Goal: Task Accomplishment & Management: Manage account settings

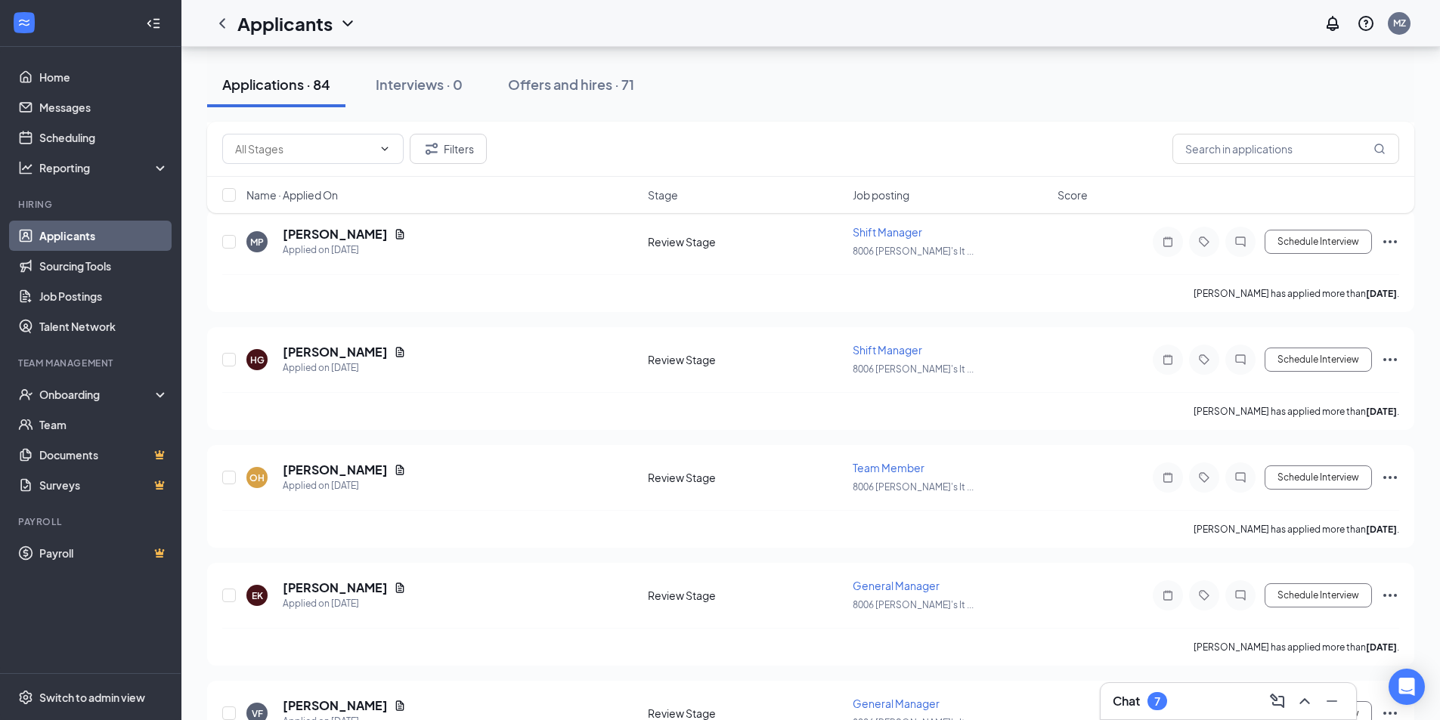
scroll to position [1889, 0]
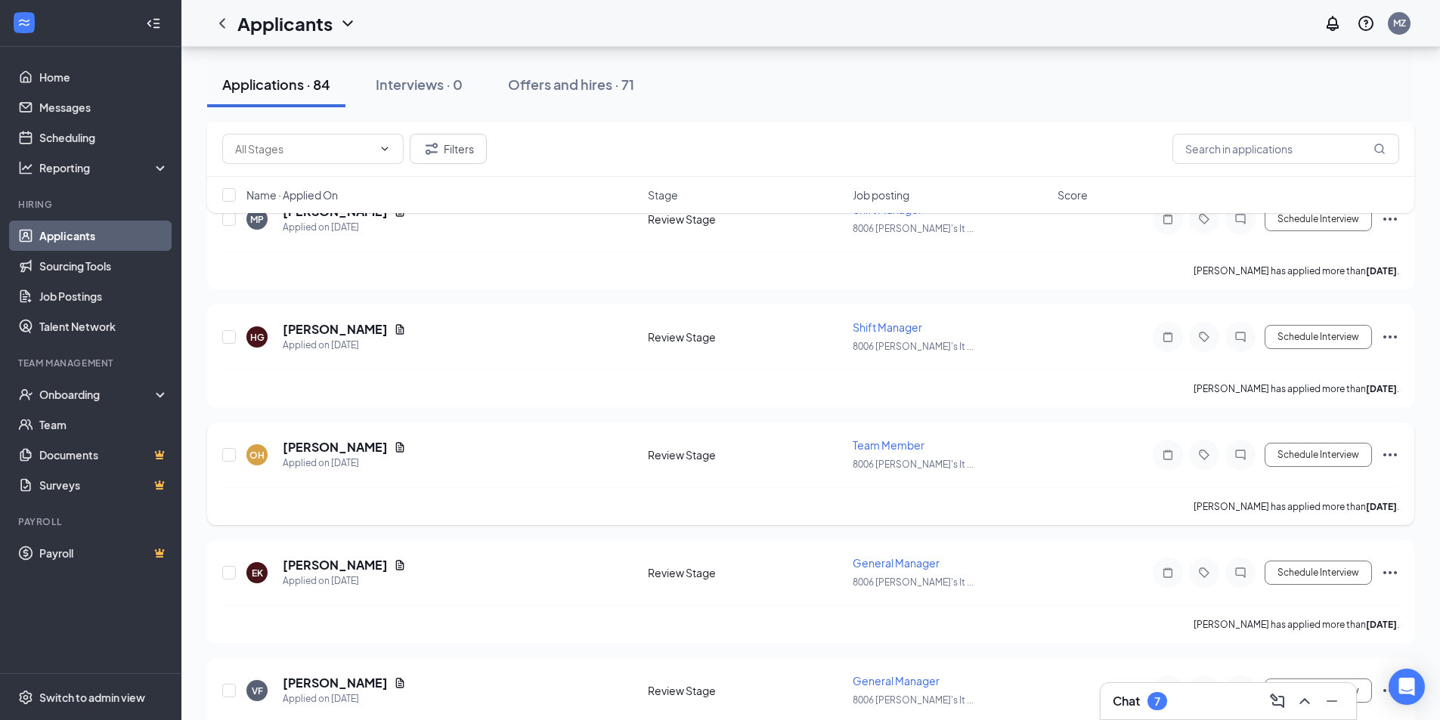
click at [1394, 452] on icon "Ellipses" at bounding box center [1390, 455] width 18 height 18
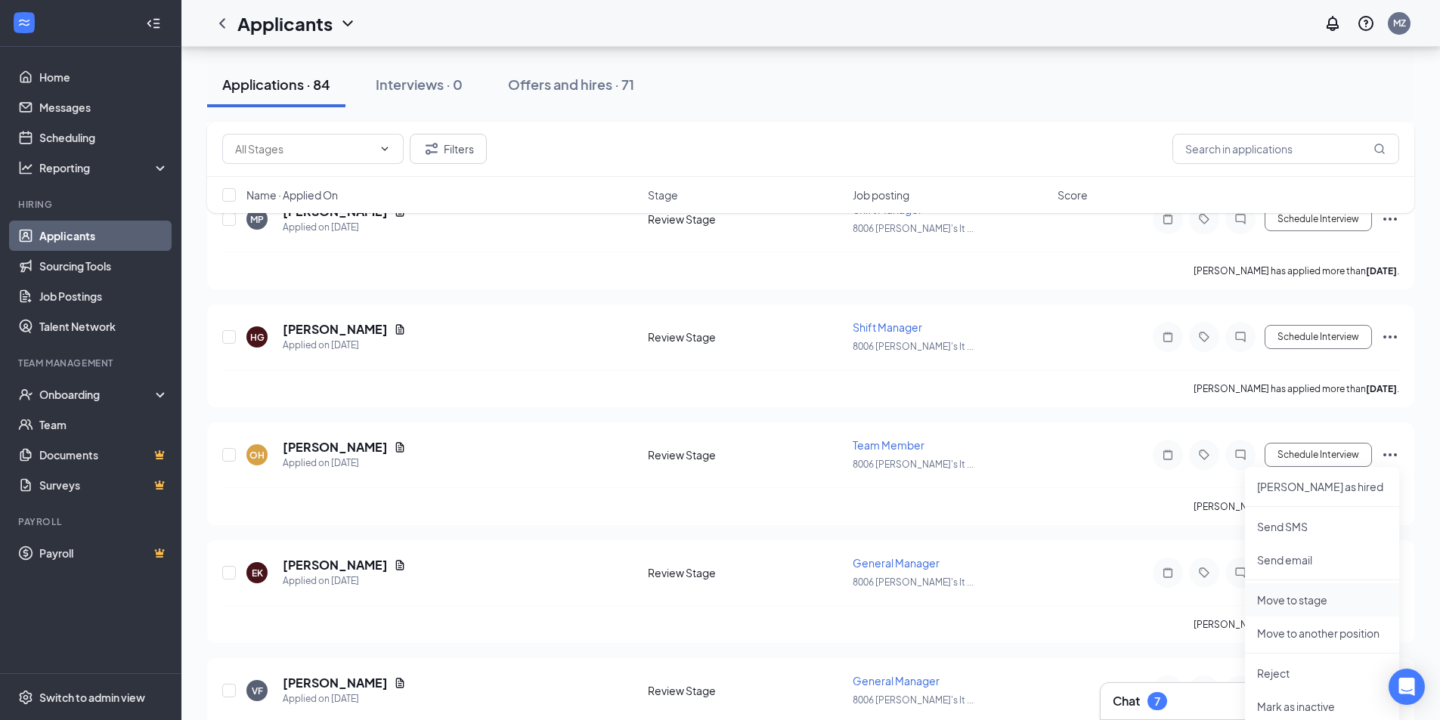
click at [1292, 602] on p "Move to stage" at bounding box center [1322, 600] width 130 height 15
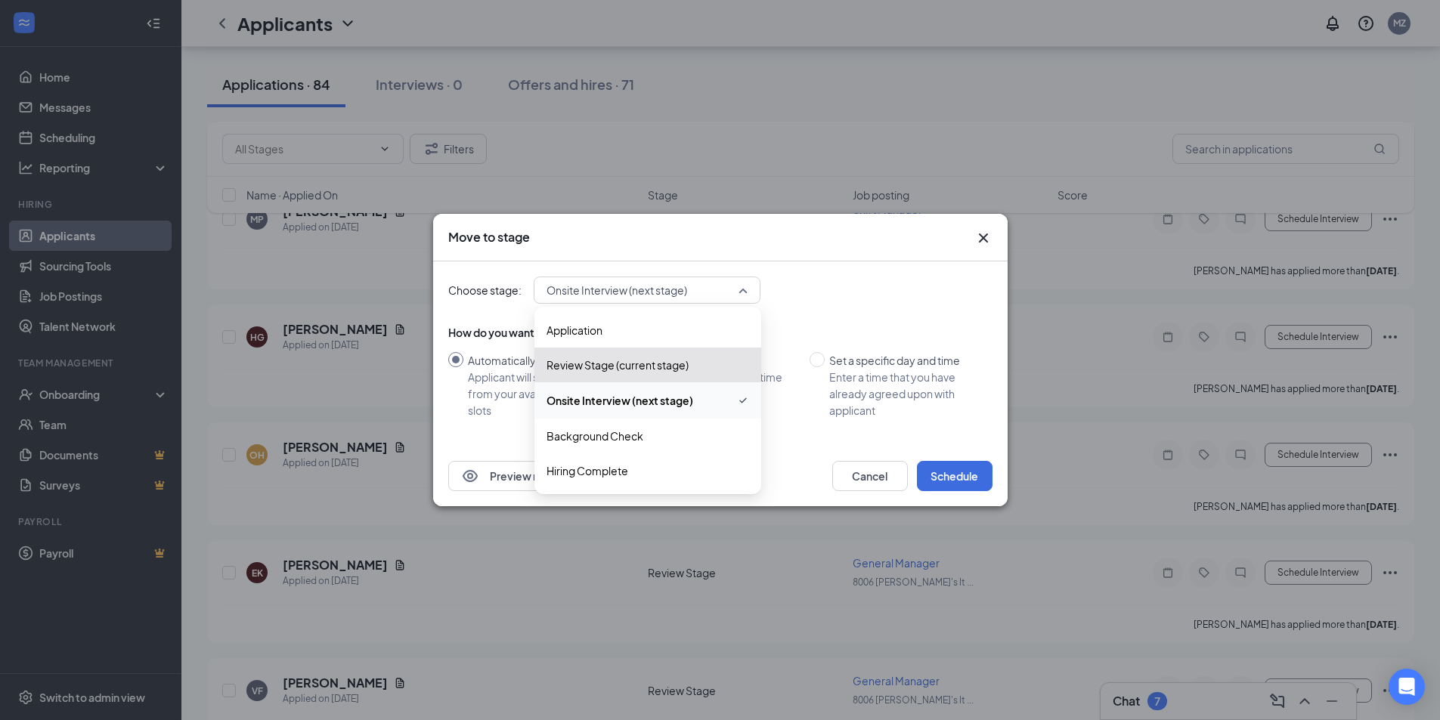
click at [720, 292] on span "Onsite Interview (next stage)" at bounding box center [639, 290] width 187 height 23
click at [617, 471] on span "Hiring Complete" at bounding box center [587, 471] width 82 height 17
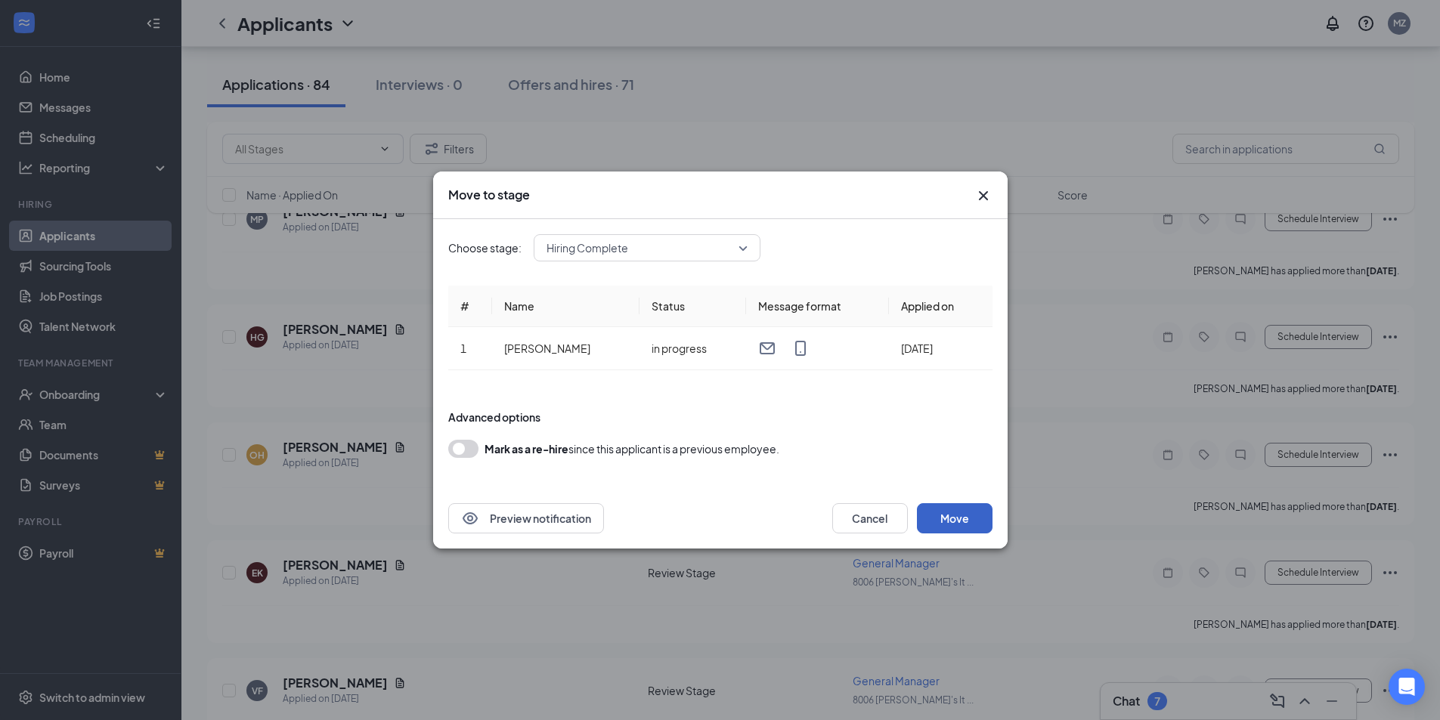
click at [960, 514] on button "Move" at bounding box center [955, 518] width 76 height 30
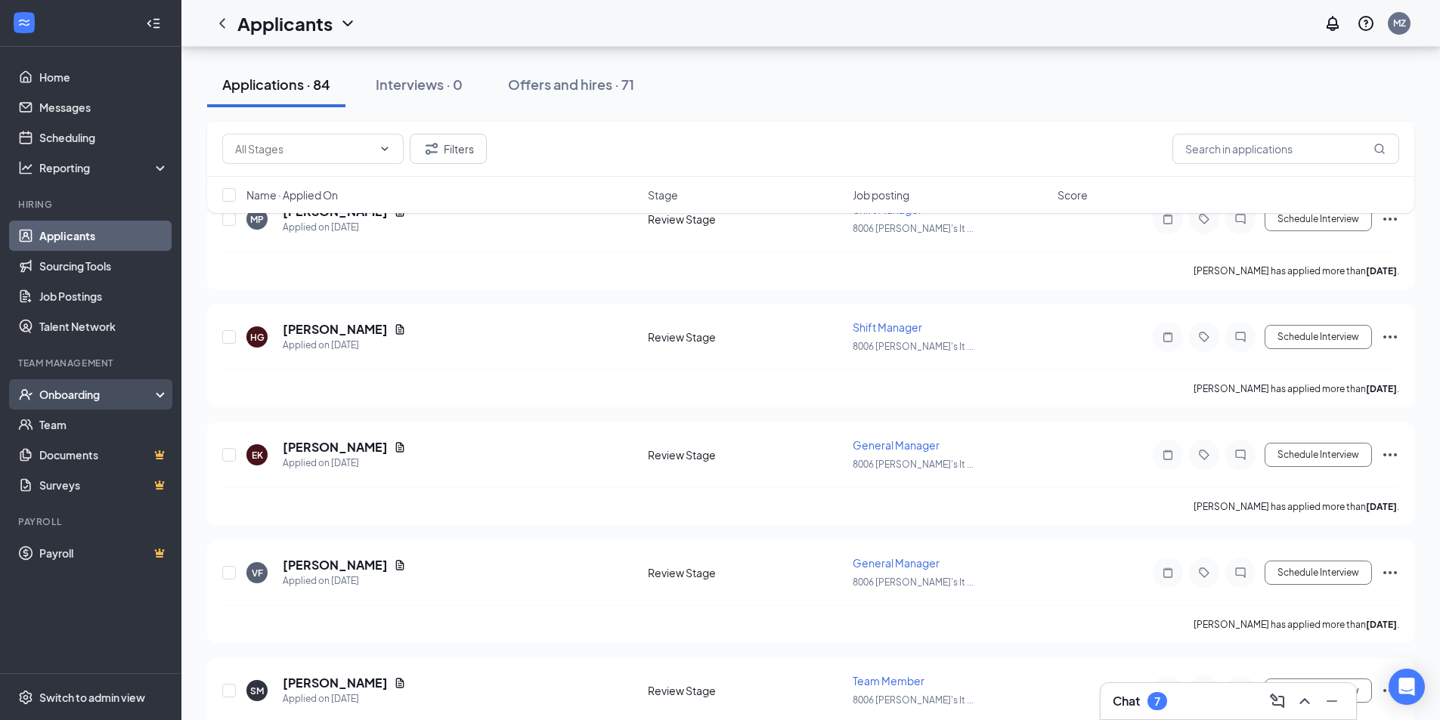
click at [111, 399] on div "Onboarding" at bounding box center [97, 394] width 116 height 15
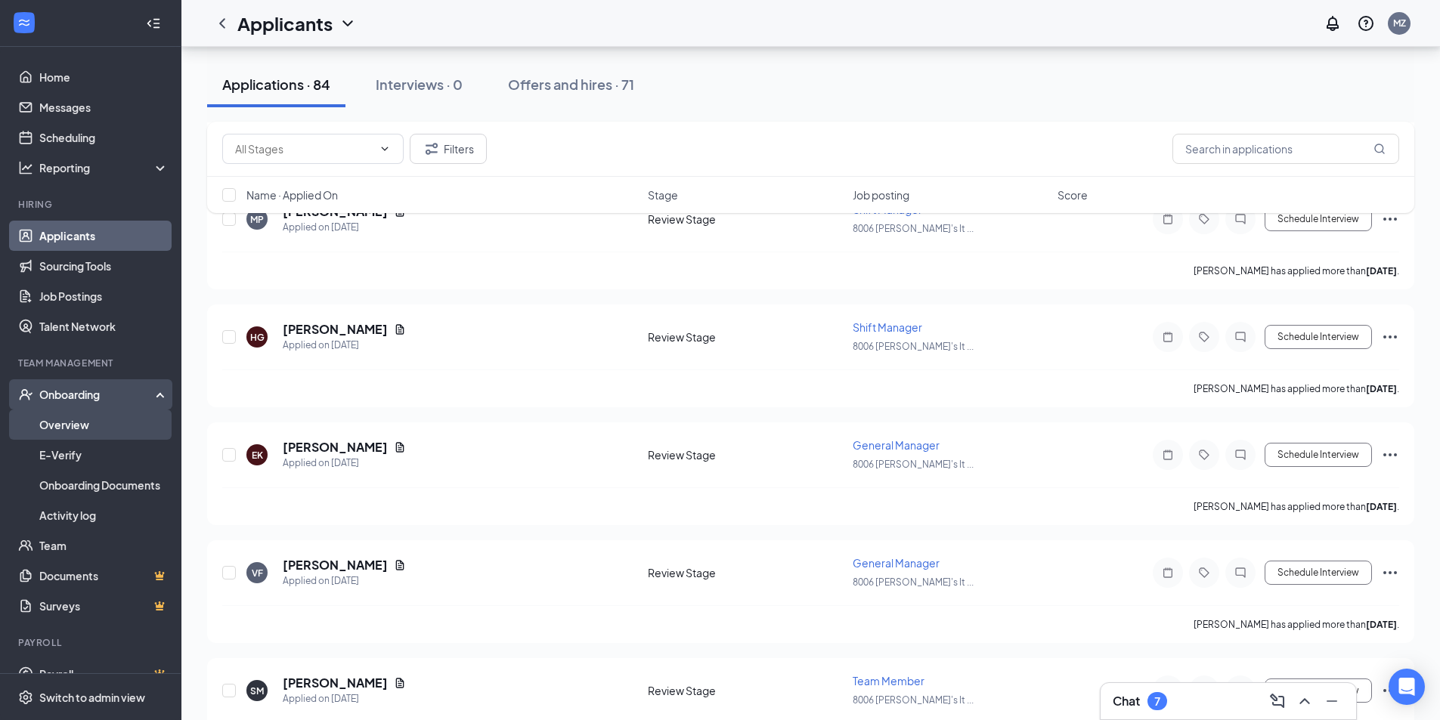
click at [76, 425] on link "Overview" at bounding box center [103, 425] width 129 height 30
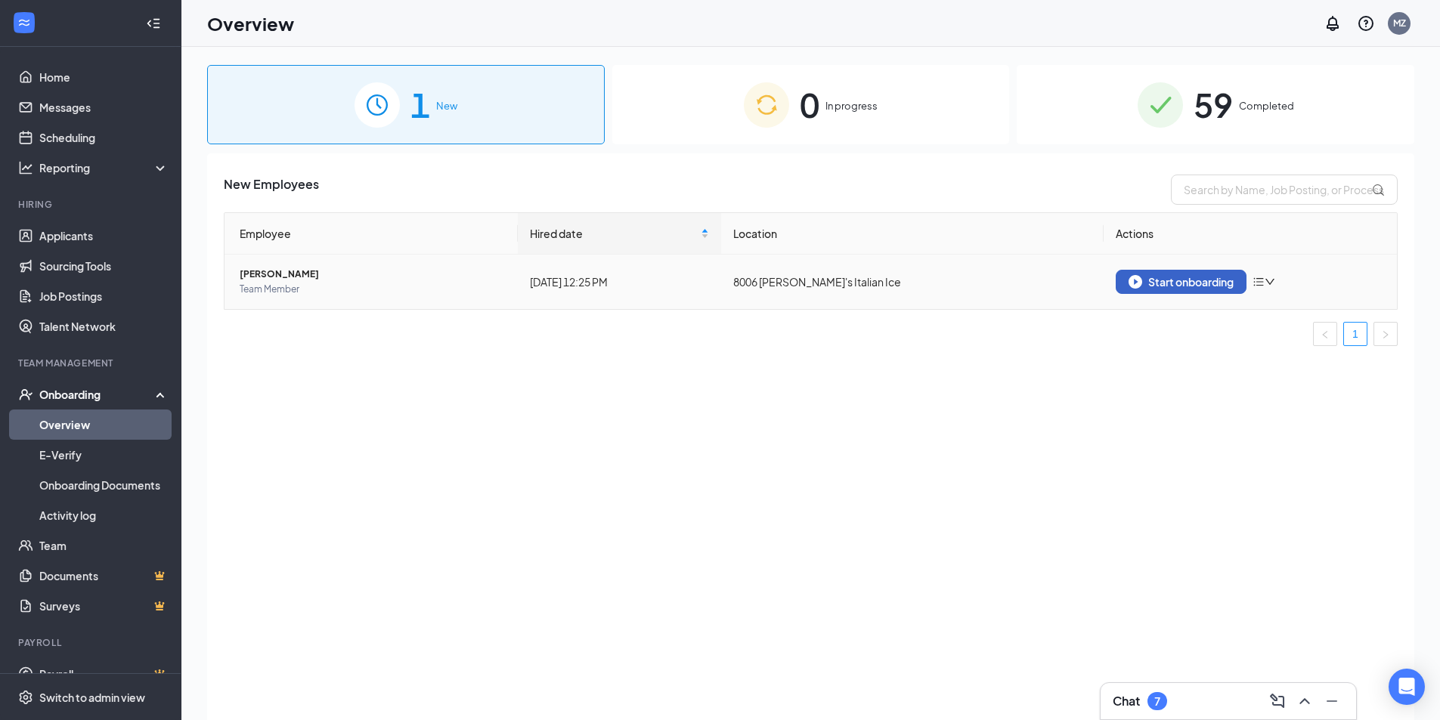
click at [1192, 279] on div "Start onboarding" at bounding box center [1180, 282] width 105 height 14
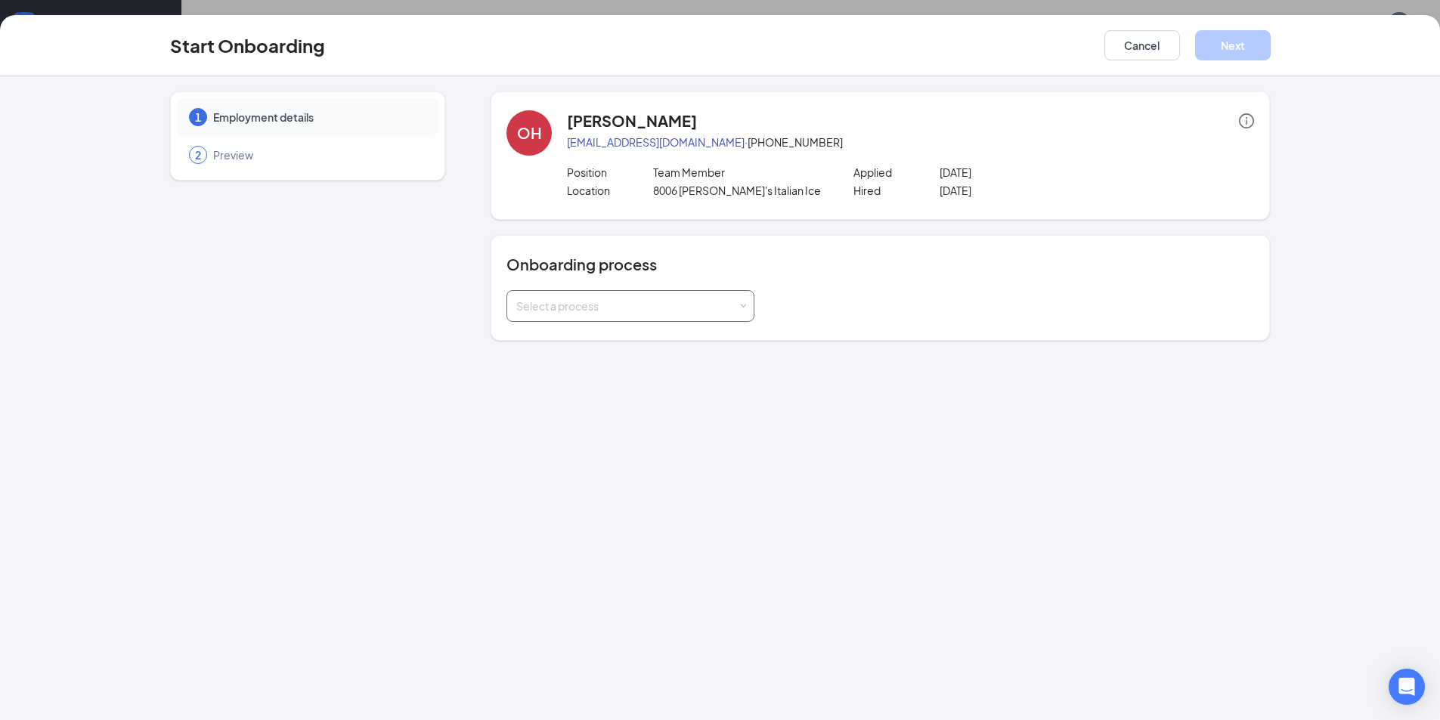
click at [686, 302] on div "Select a process" at bounding box center [626, 306] width 221 height 15
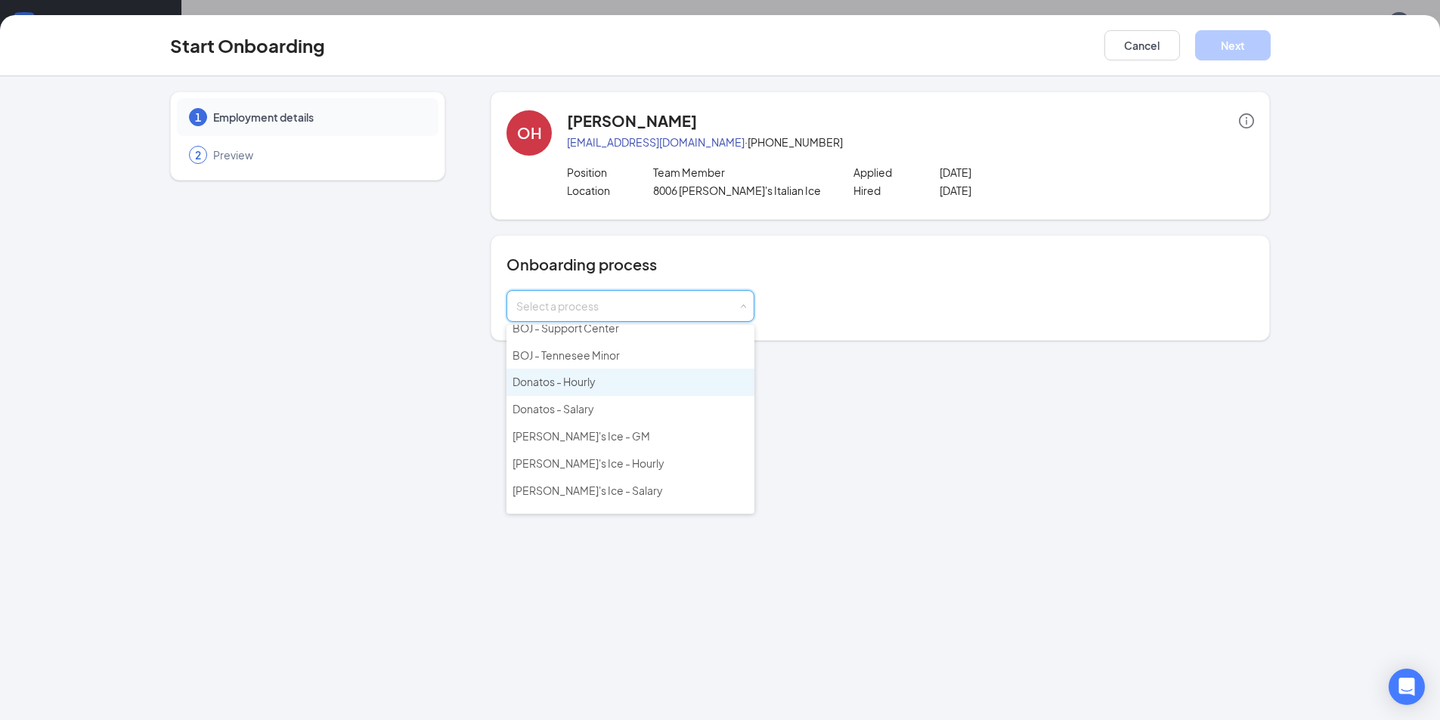
scroll to position [302, 0]
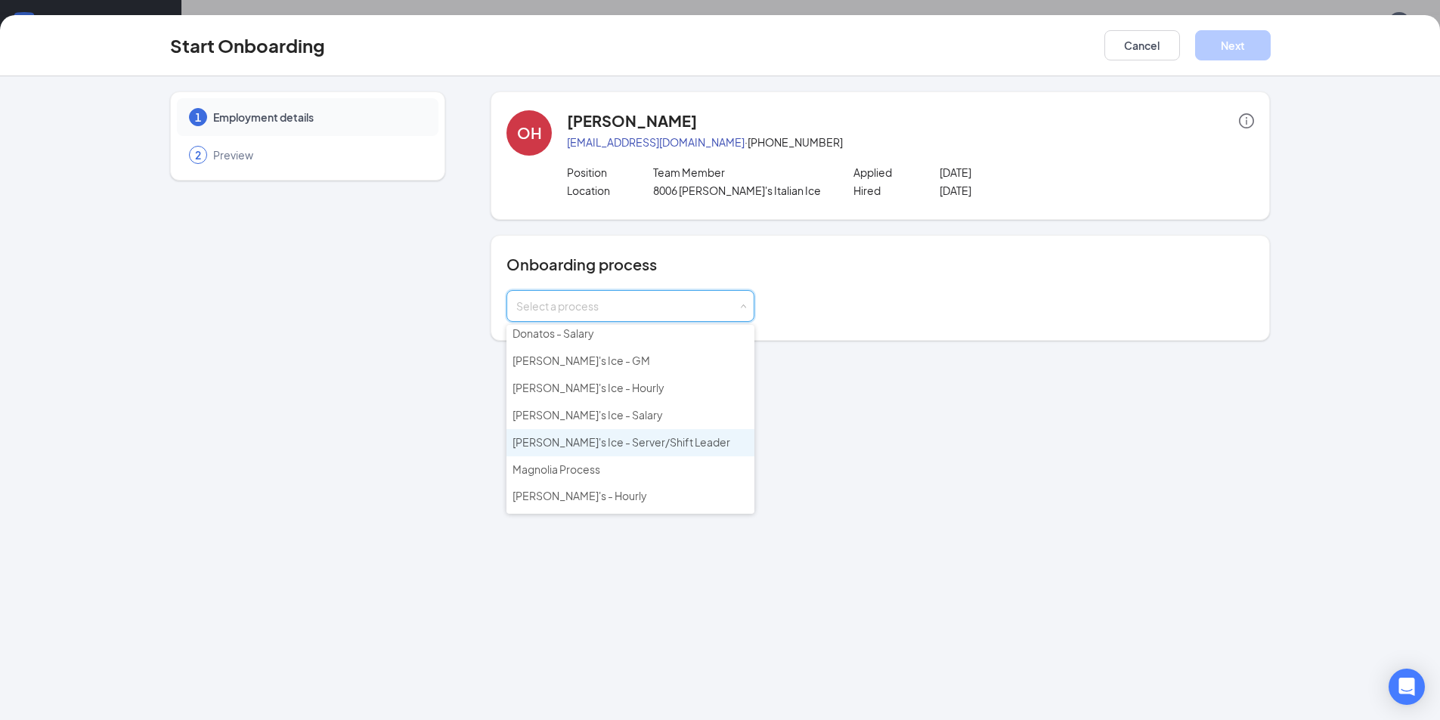
click at [630, 440] on span "[PERSON_NAME]'s Ice - Server/Shift Leader" at bounding box center [621, 442] width 218 height 14
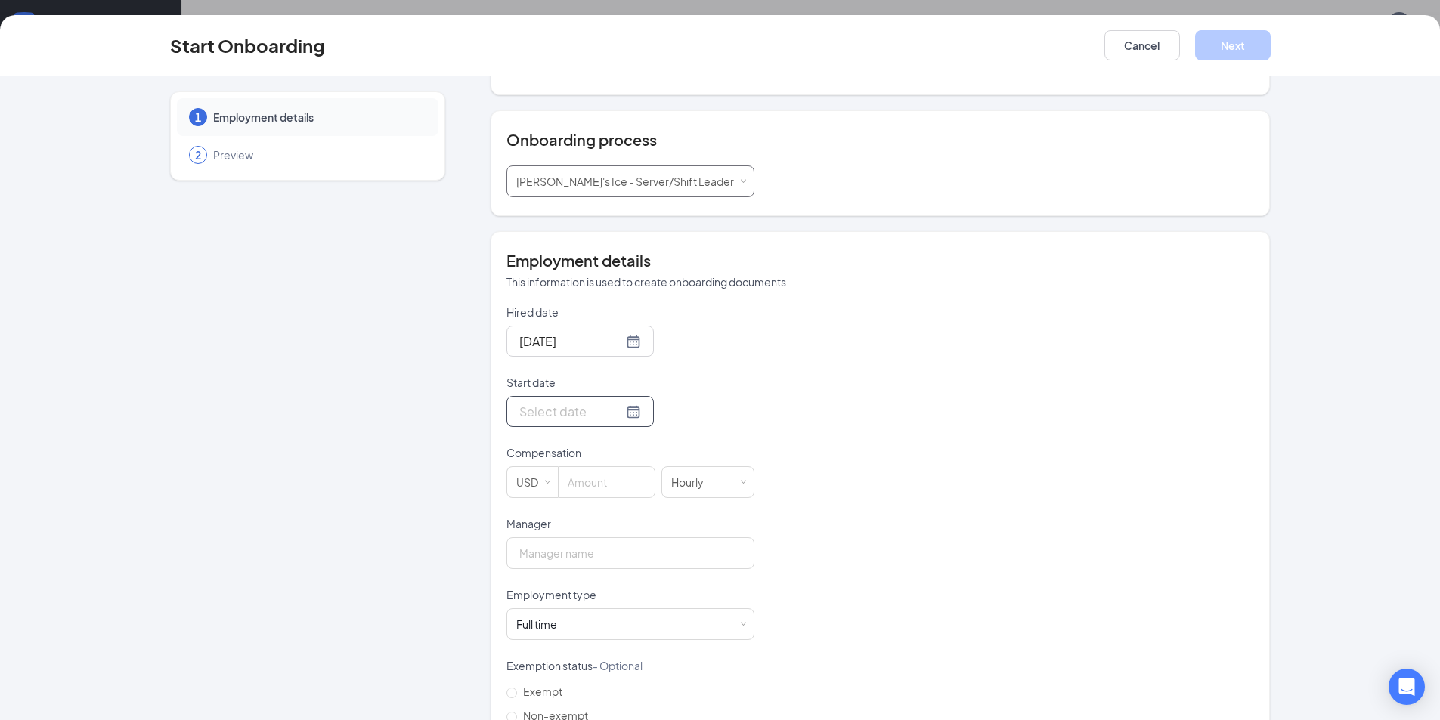
scroll to position [151, 0]
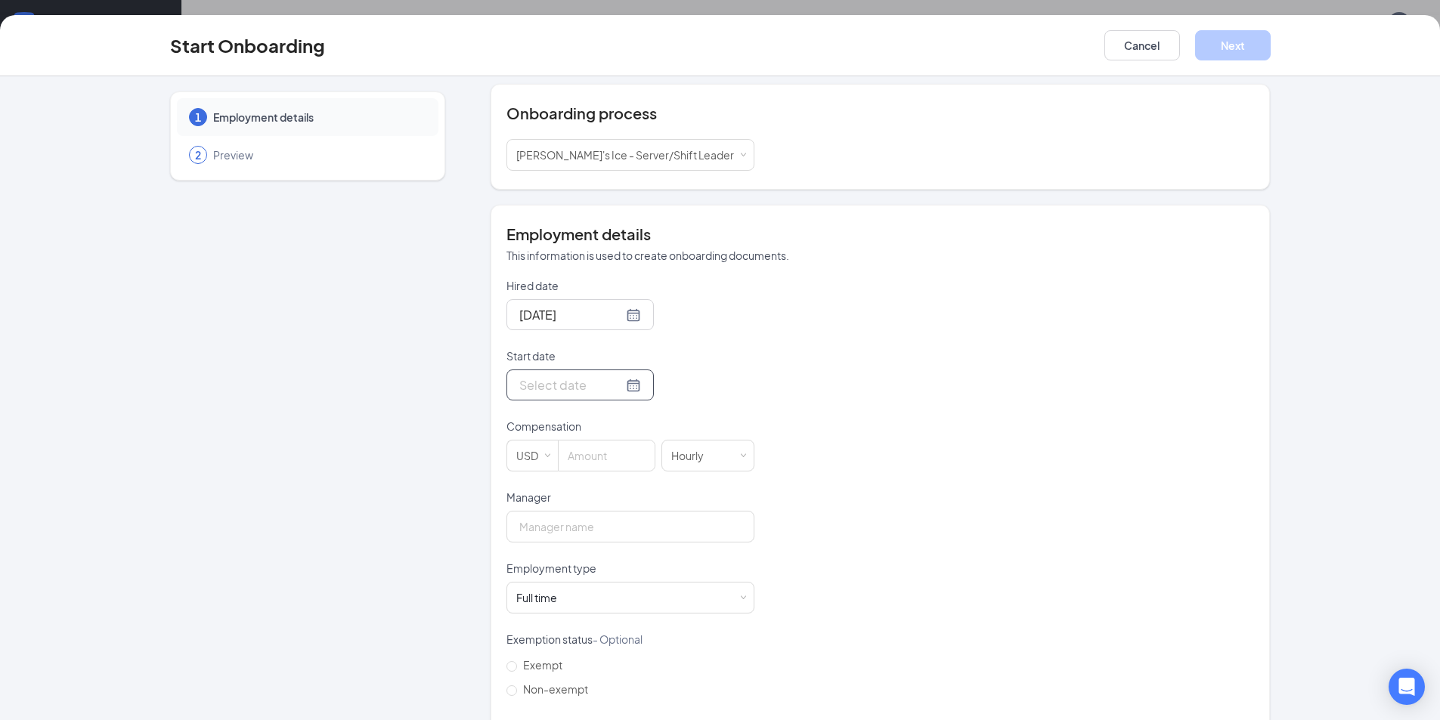
click at [617, 379] on div at bounding box center [580, 385] width 122 height 19
type input "[DATE]"
click at [579, 558] on div "26" at bounding box center [583, 565] width 18 height 18
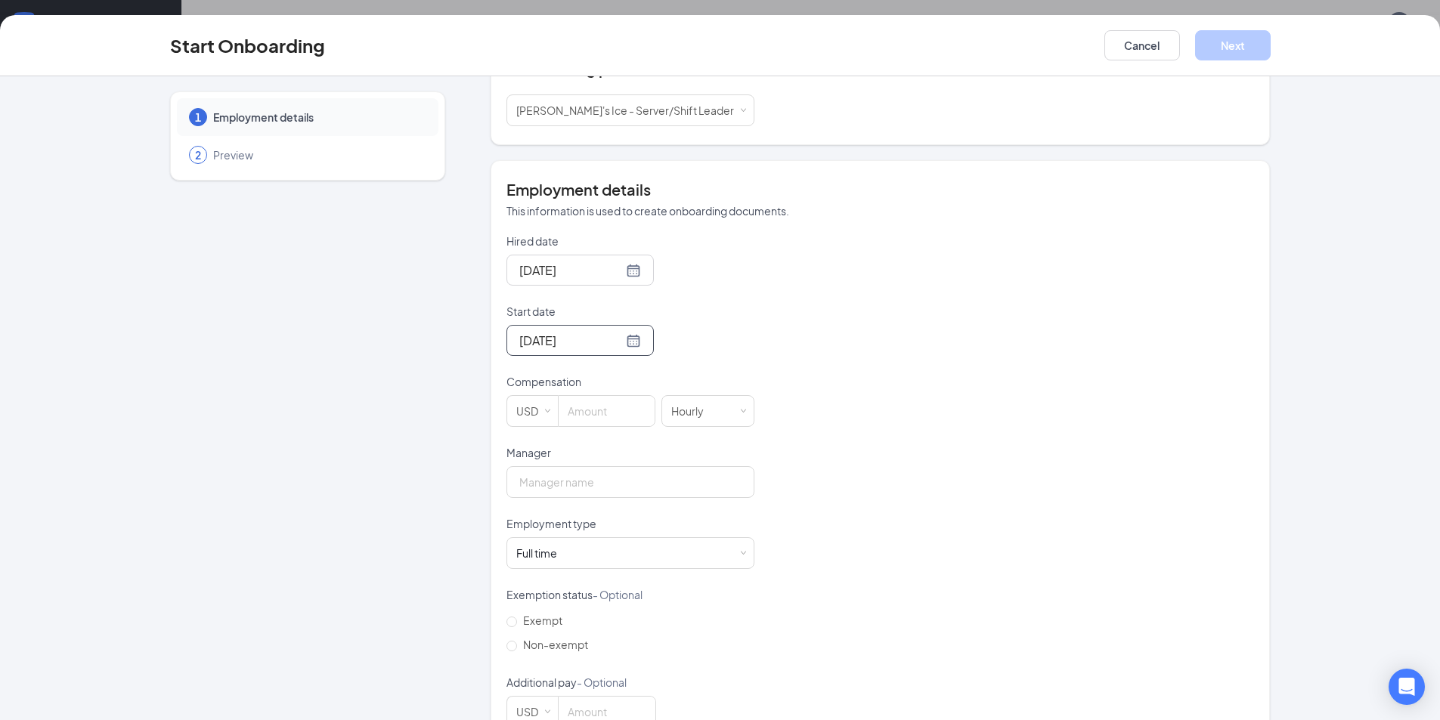
scroll to position [237, 0]
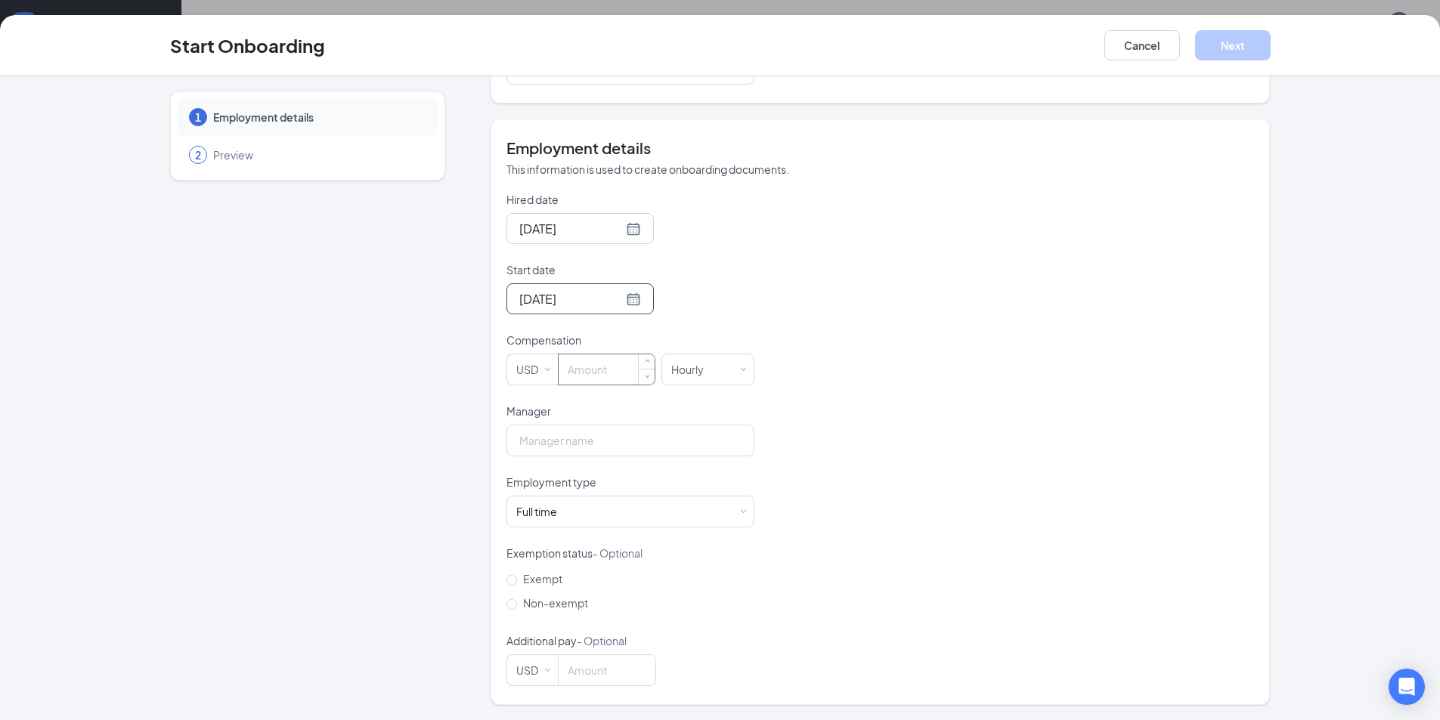
click at [571, 364] on input at bounding box center [607, 369] width 96 height 30
type input "10.5"
click at [869, 319] on div "Hired date [DATE] Start date [DATE] [DATE] Su Mo Tu We Th Fr Sa 27 28 29 30 31 …" at bounding box center [879, 439] width 747 height 494
click at [528, 443] on input "Manager" at bounding box center [630, 441] width 248 height 32
type input "[PERSON_NAME]"
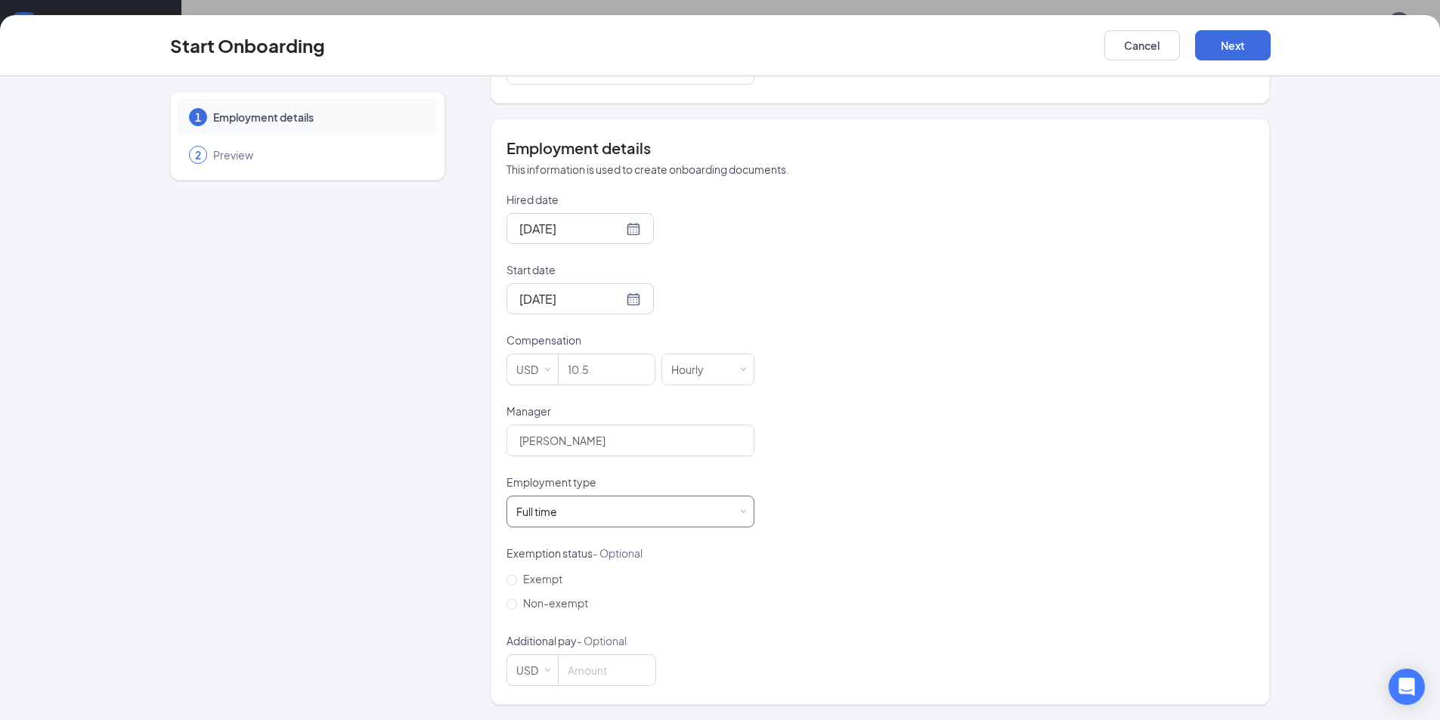
click at [608, 515] on div "Full time Works 30+ hours per week and is reasonably expected to work" at bounding box center [630, 512] width 228 height 30
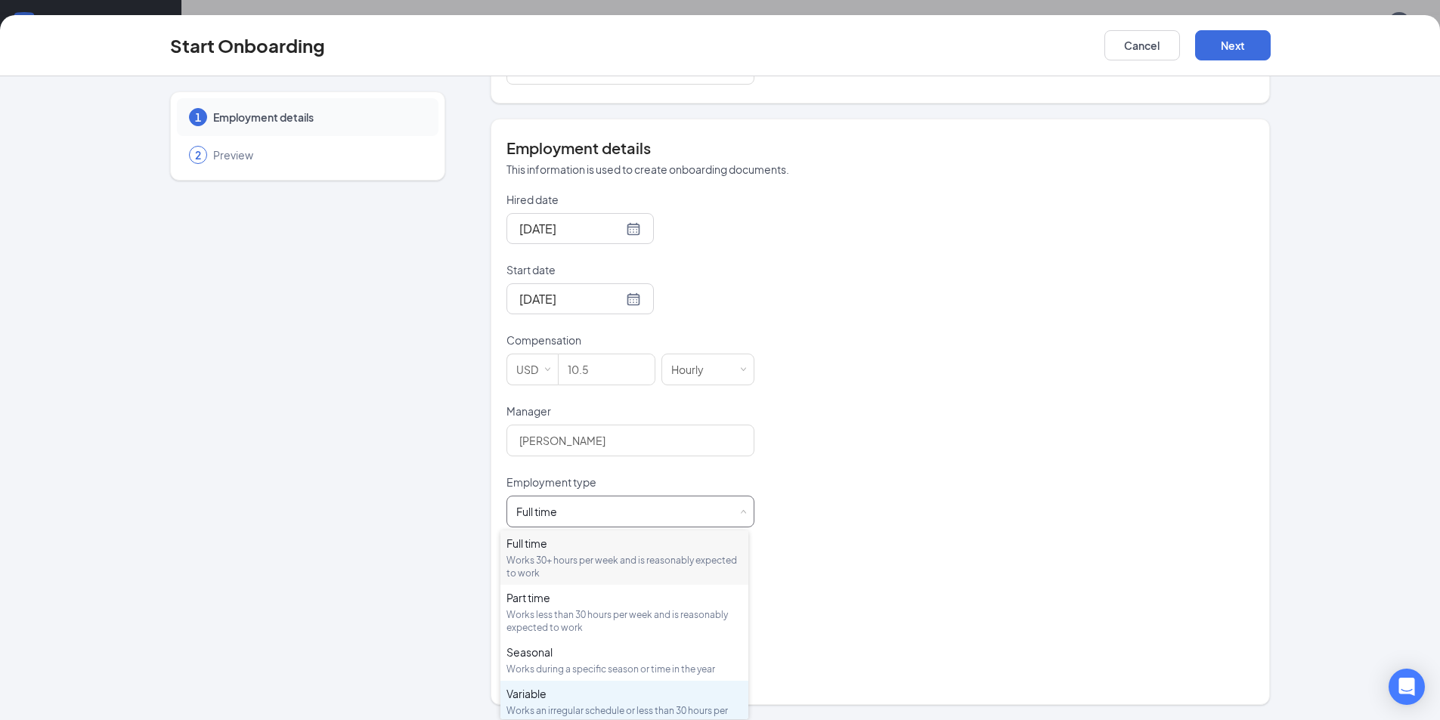
click at [574, 692] on div "Variable" at bounding box center [624, 693] width 236 height 15
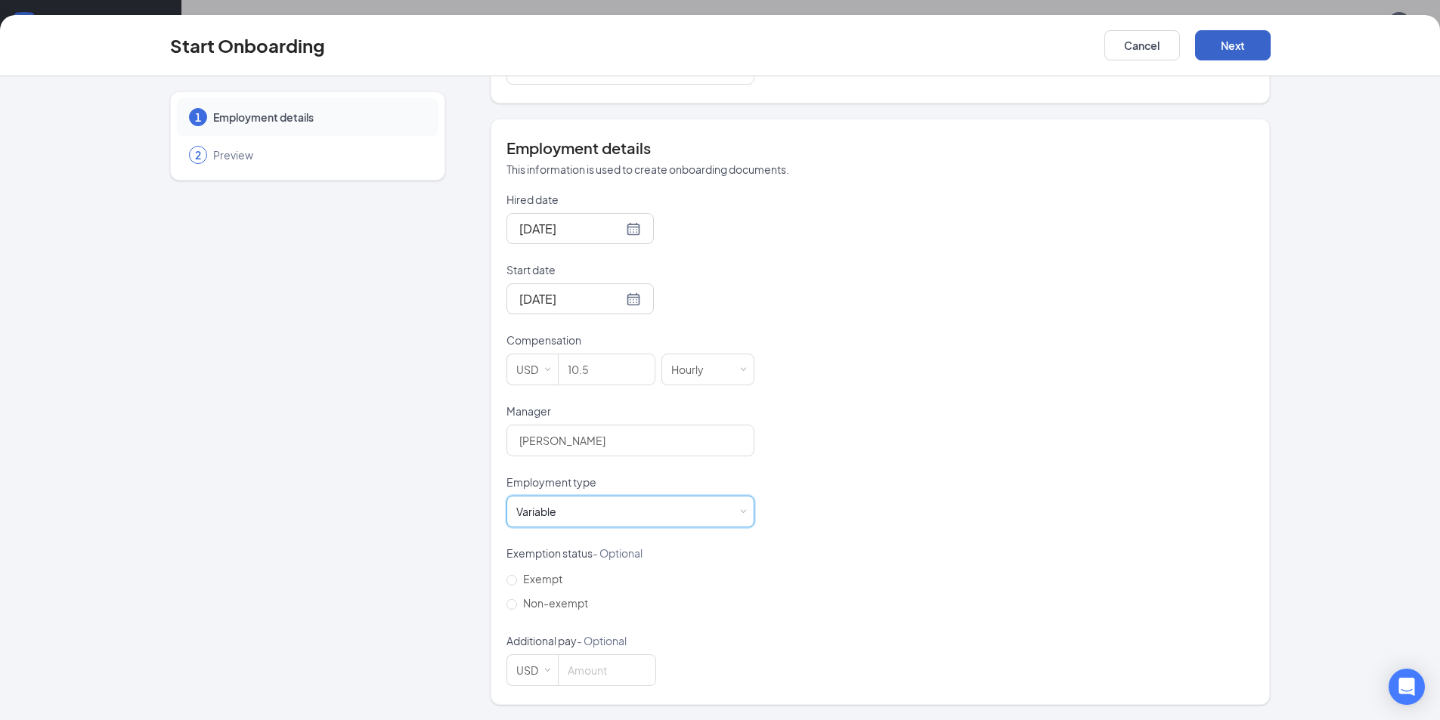
click at [1229, 48] on button "Next" at bounding box center [1233, 45] width 76 height 30
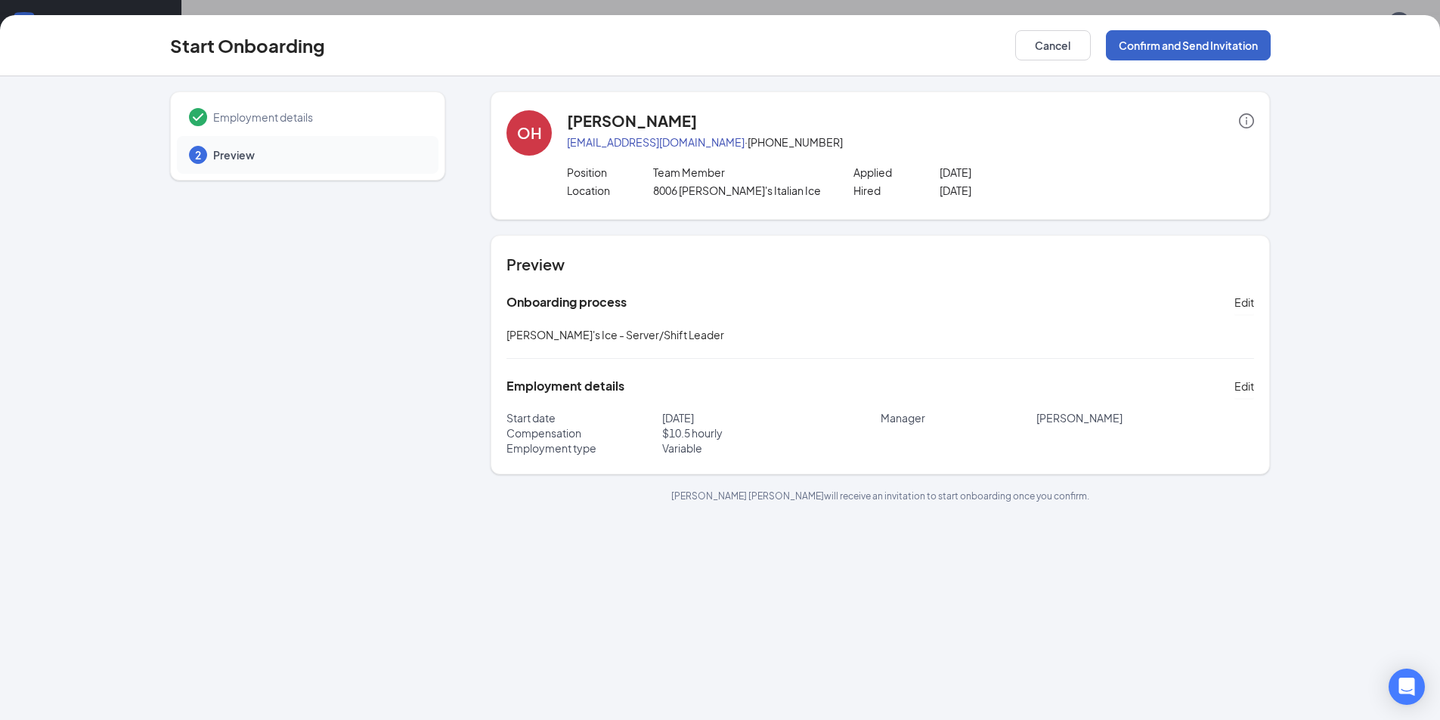
click at [1143, 44] on button "Confirm and Send Invitation" at bounding box center [1188, 45] width 165 height 30
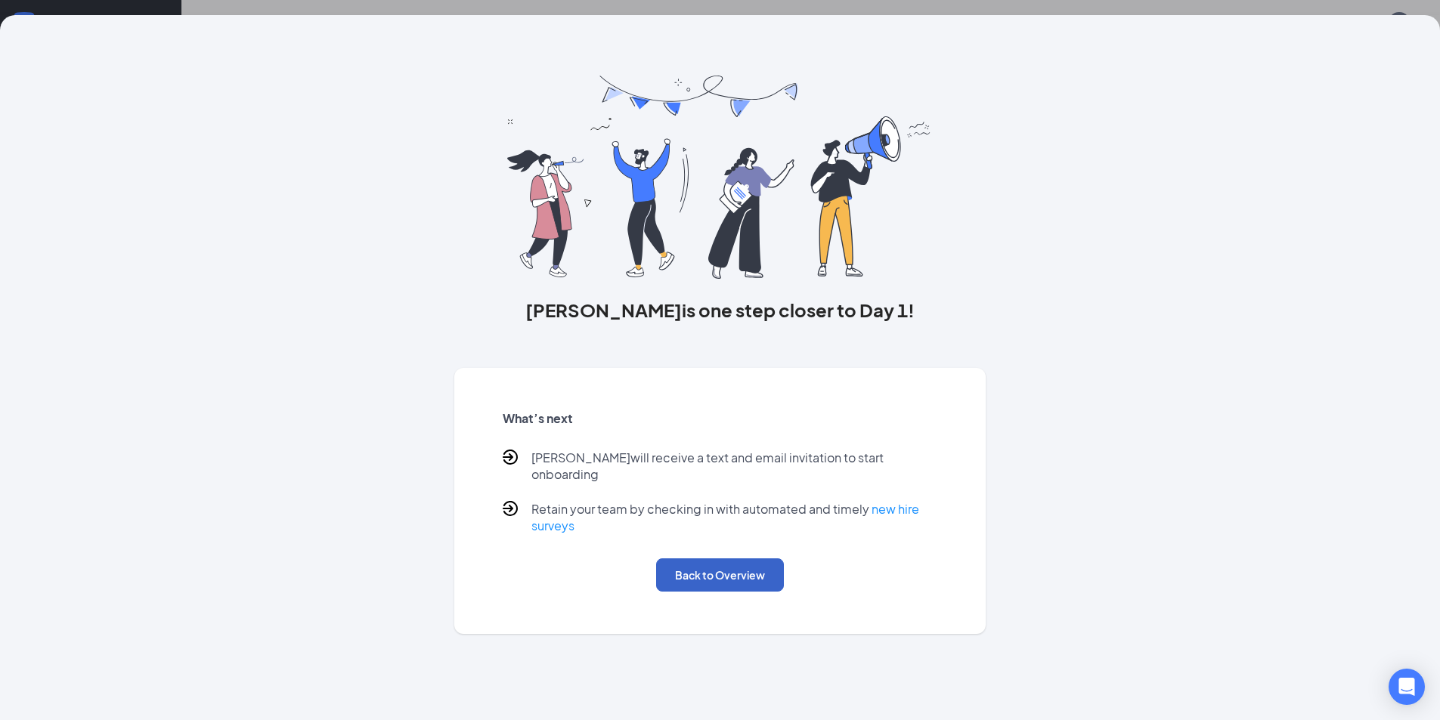
click at [726, 559] on button "Back to Overview" at bounding box center [720, 575] width 128 height 33
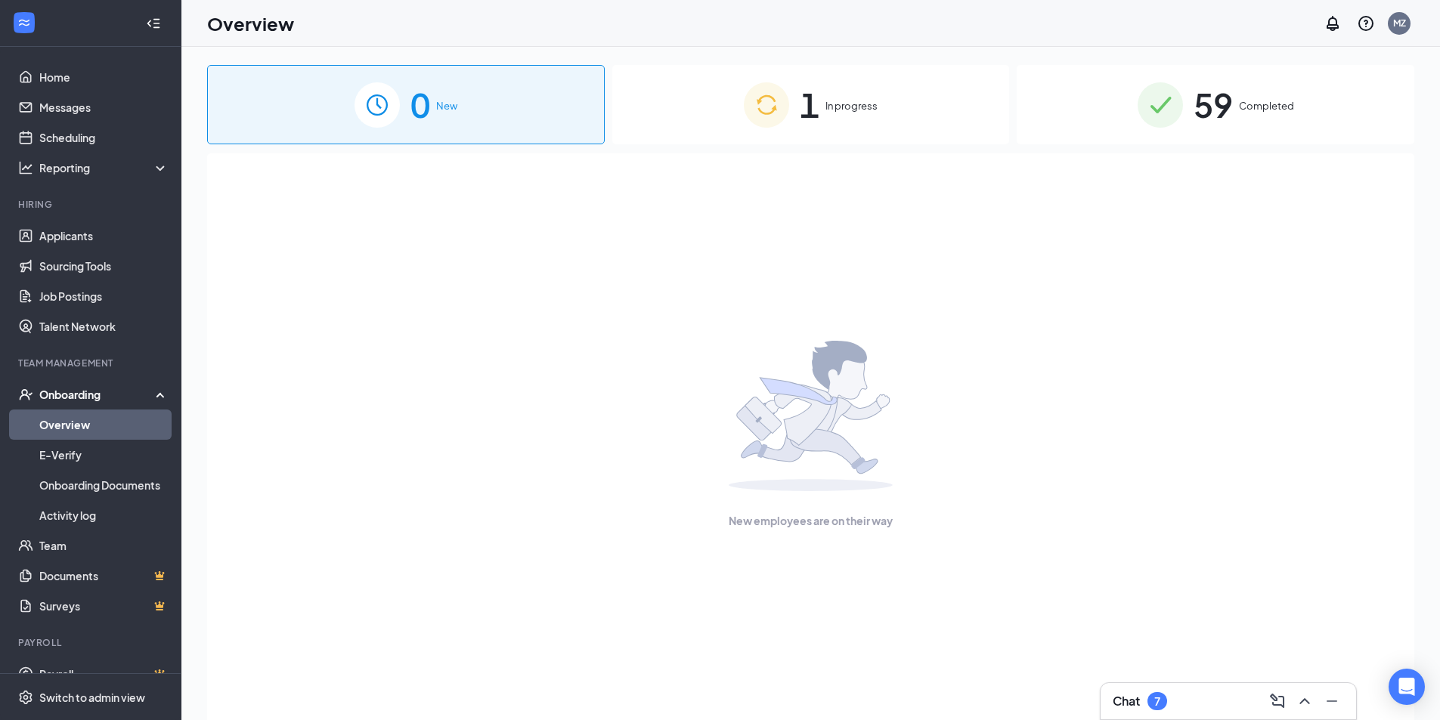
click at [848, 105] on span "In progress" at bounding box center [851, 105] width 52 height 15
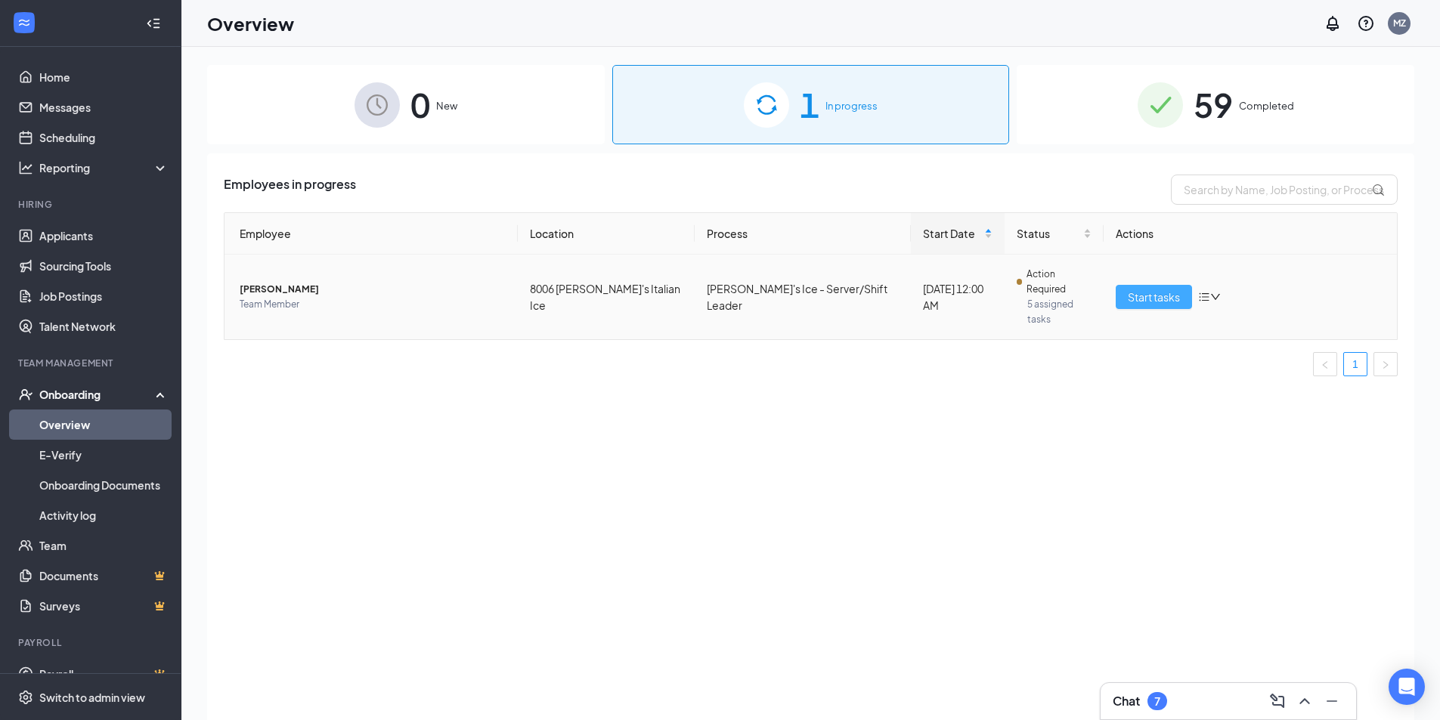
click at [1152, 285] on button "Start tasks" at bounding box center [1153, 297] width 76 height 24
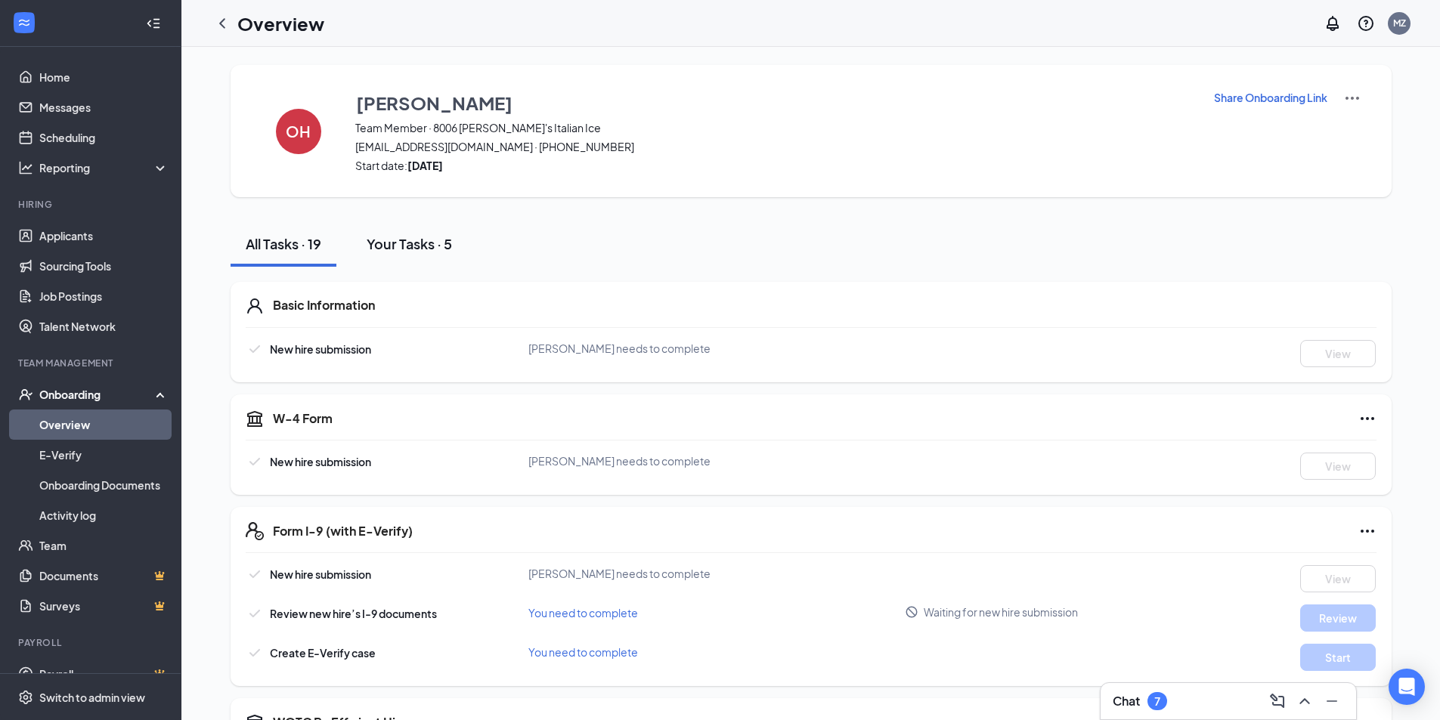
click at [401, 241] on div "Your Tasks · 5" at bounding box center [409, 243] width 85 height 19
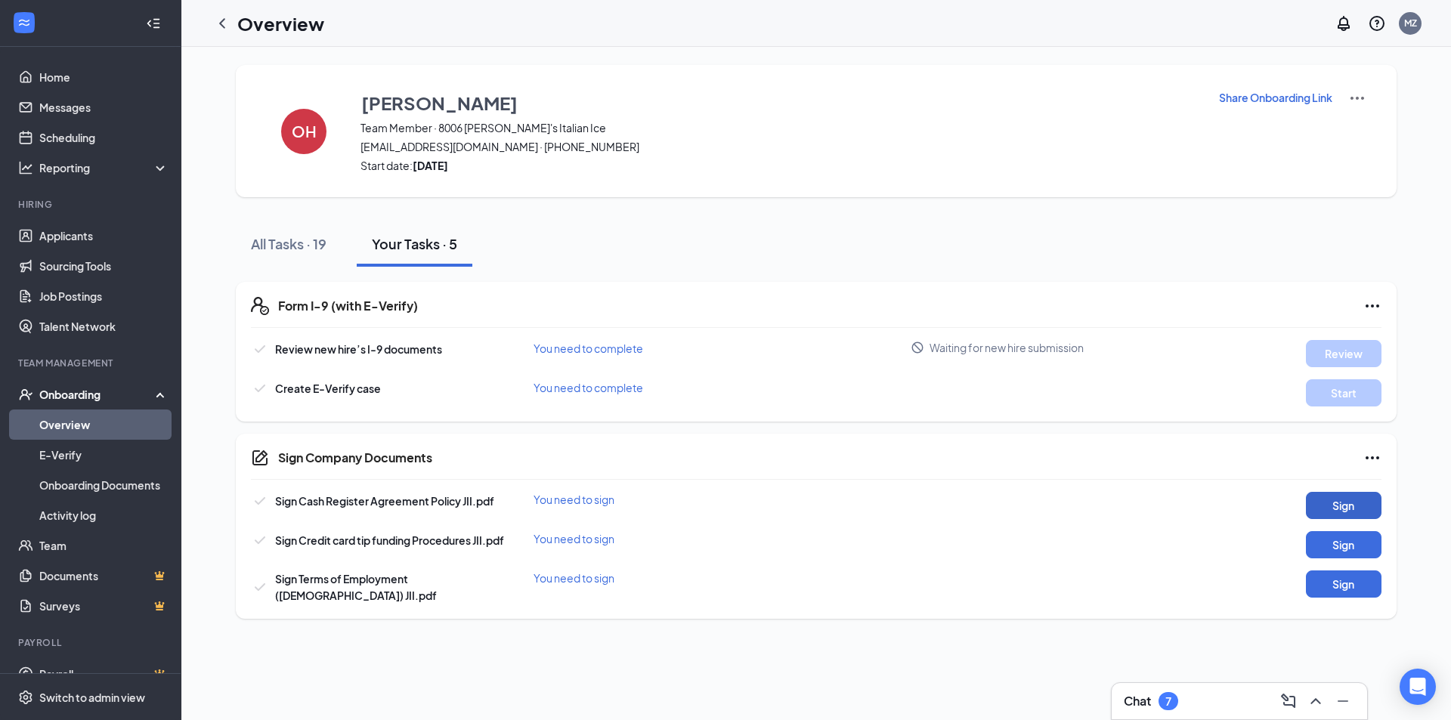
click at [1336, 501] on button "Sign" at bounding box center [1344, 505] width 76 height 27
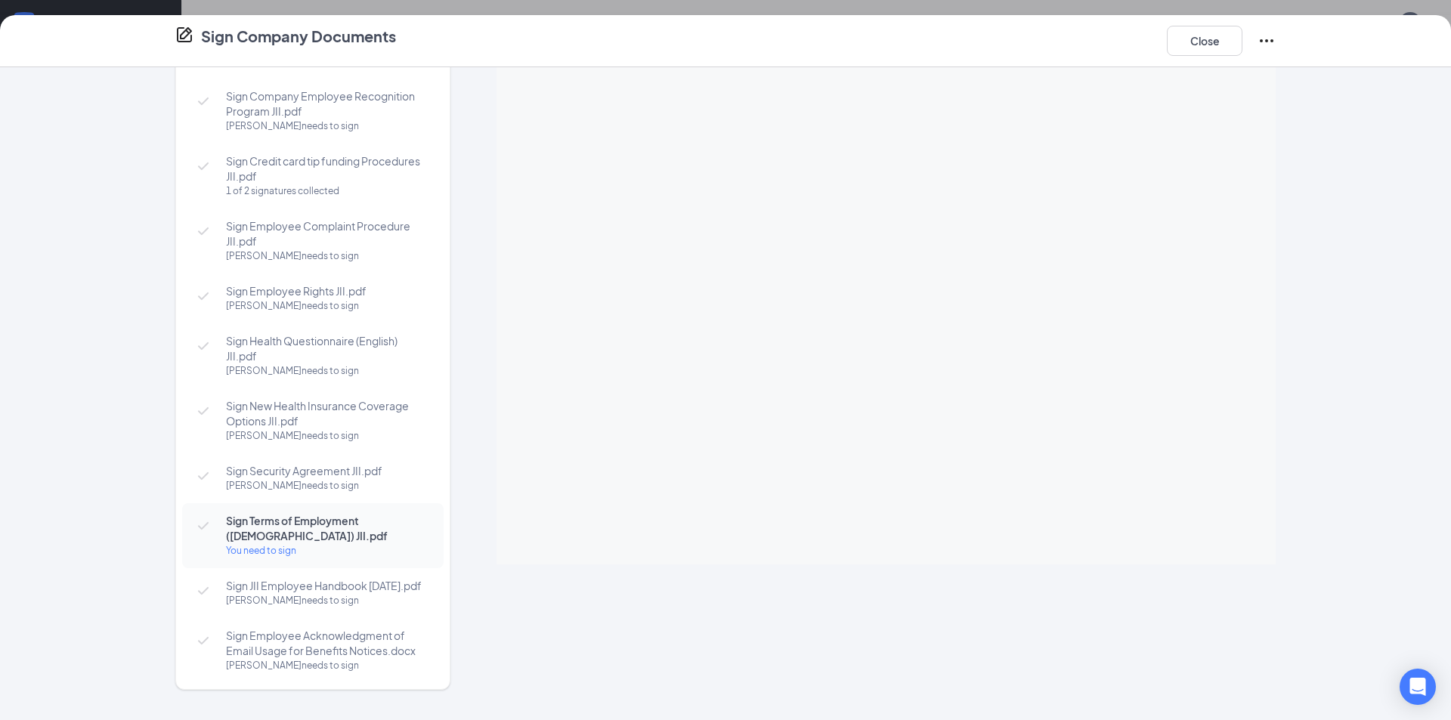
scroll to position [91, 0]
click at [1212, 39] on button "Close" at bounding box center [1205, 41] width 76 height 30
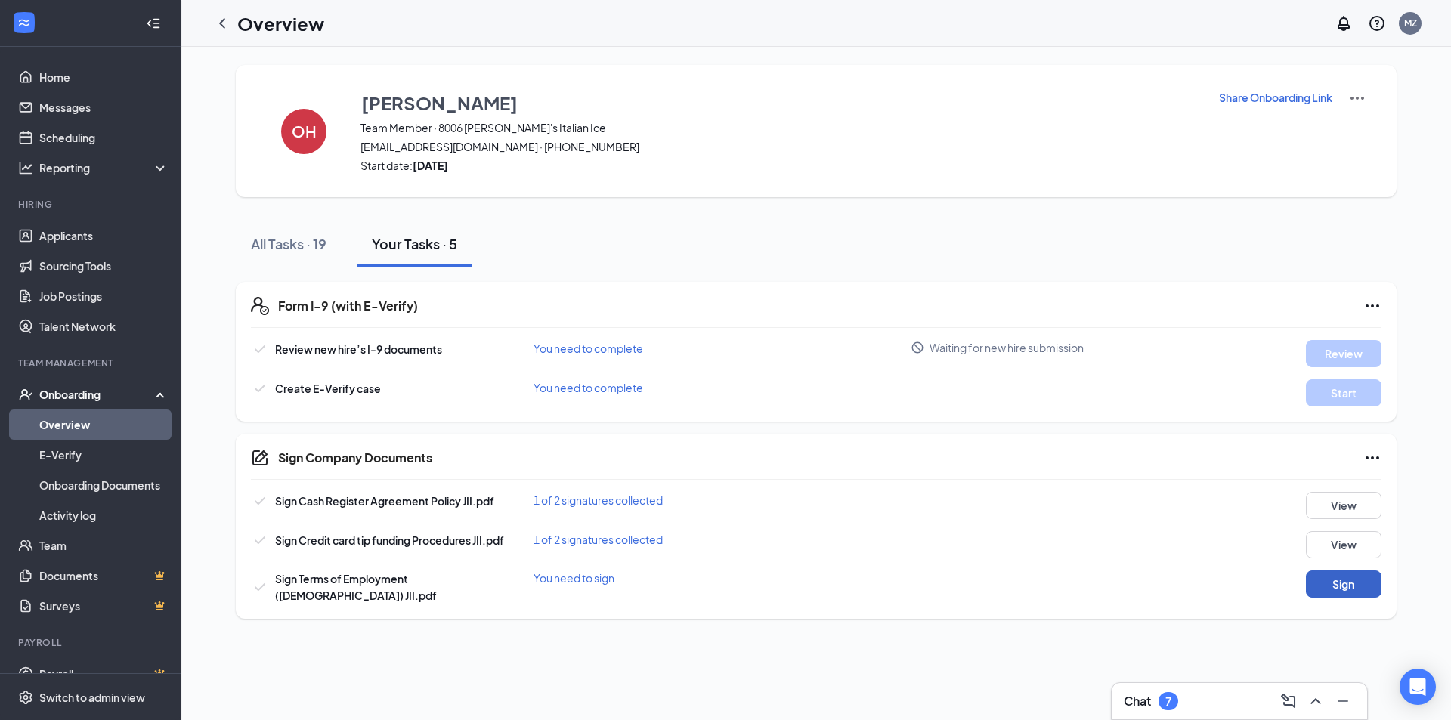
click at [1352, 584] on button "Sign" at bounding box center [1344, 584] width 76 height 27
click at [296, 242] on div "All Tasks · 19" at bounding box center [289, 243] width 76 height 19
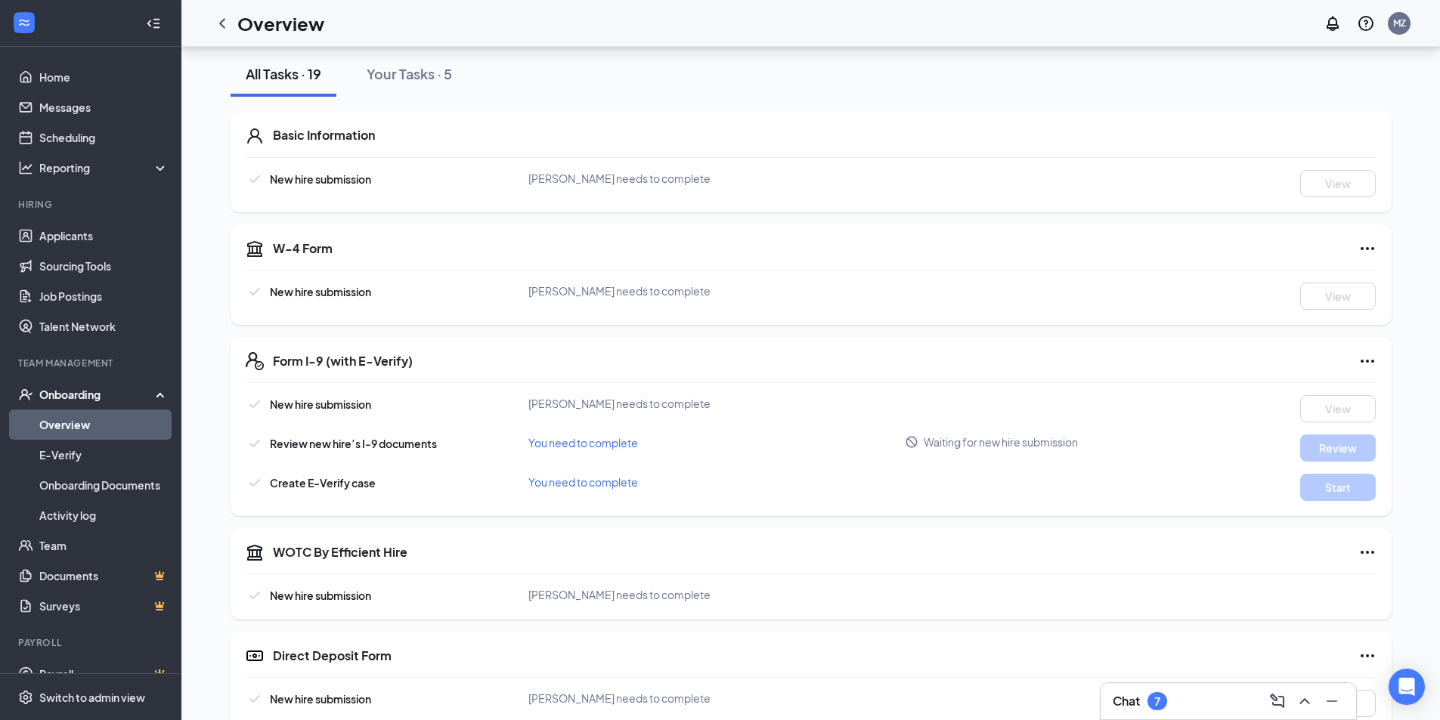
scroll to position [0, 0]
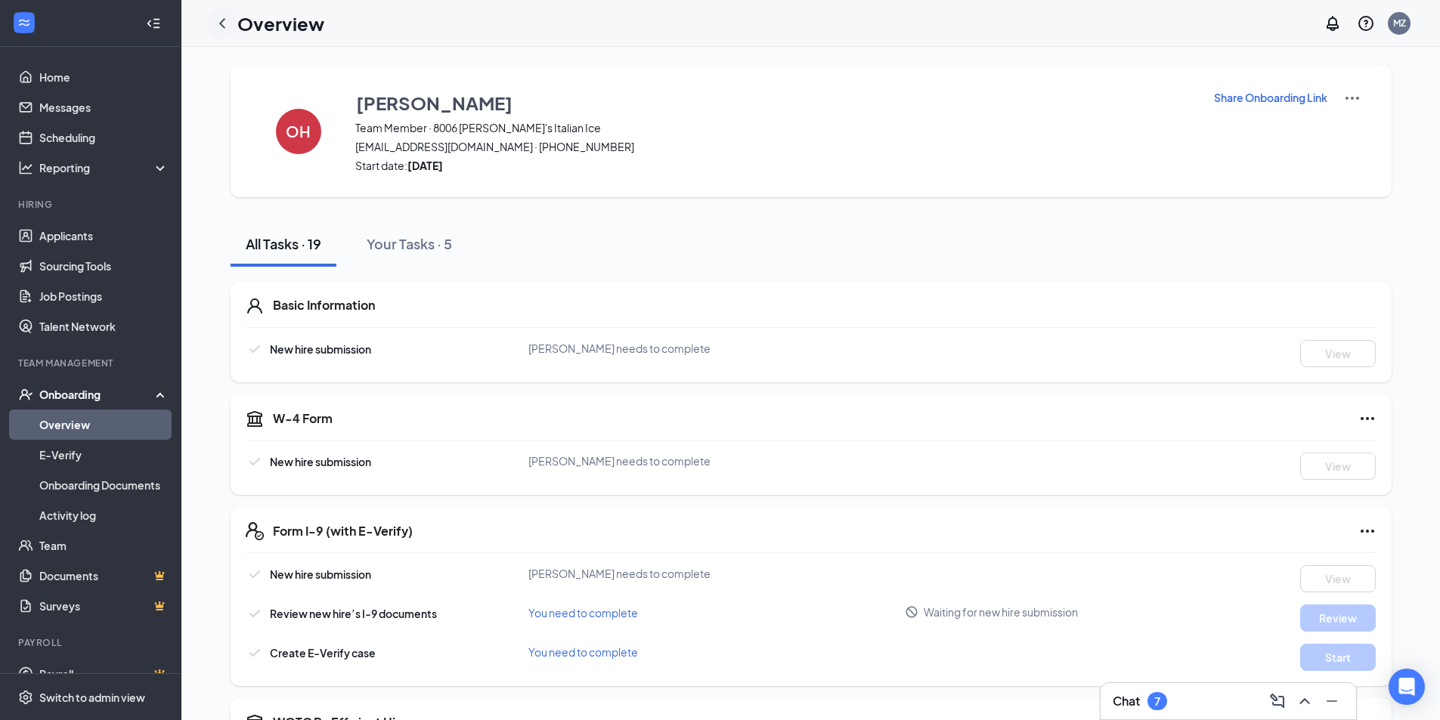
click at [222, 26] on icon "ChevronLeft" at bounding box center [222, 23] width 18 height 18
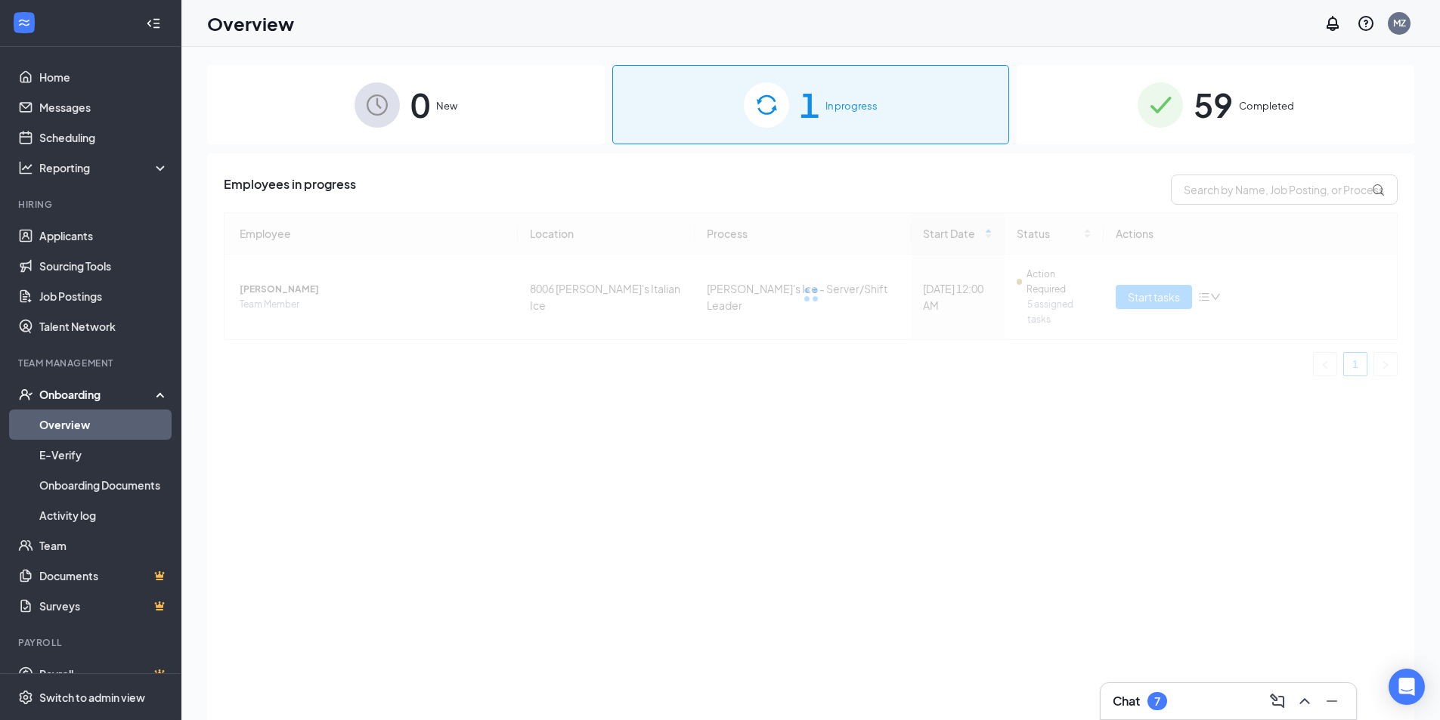
click at [1299, 109] on div "59 Completed" at bounding box center [1215, 104] width 398 height 79
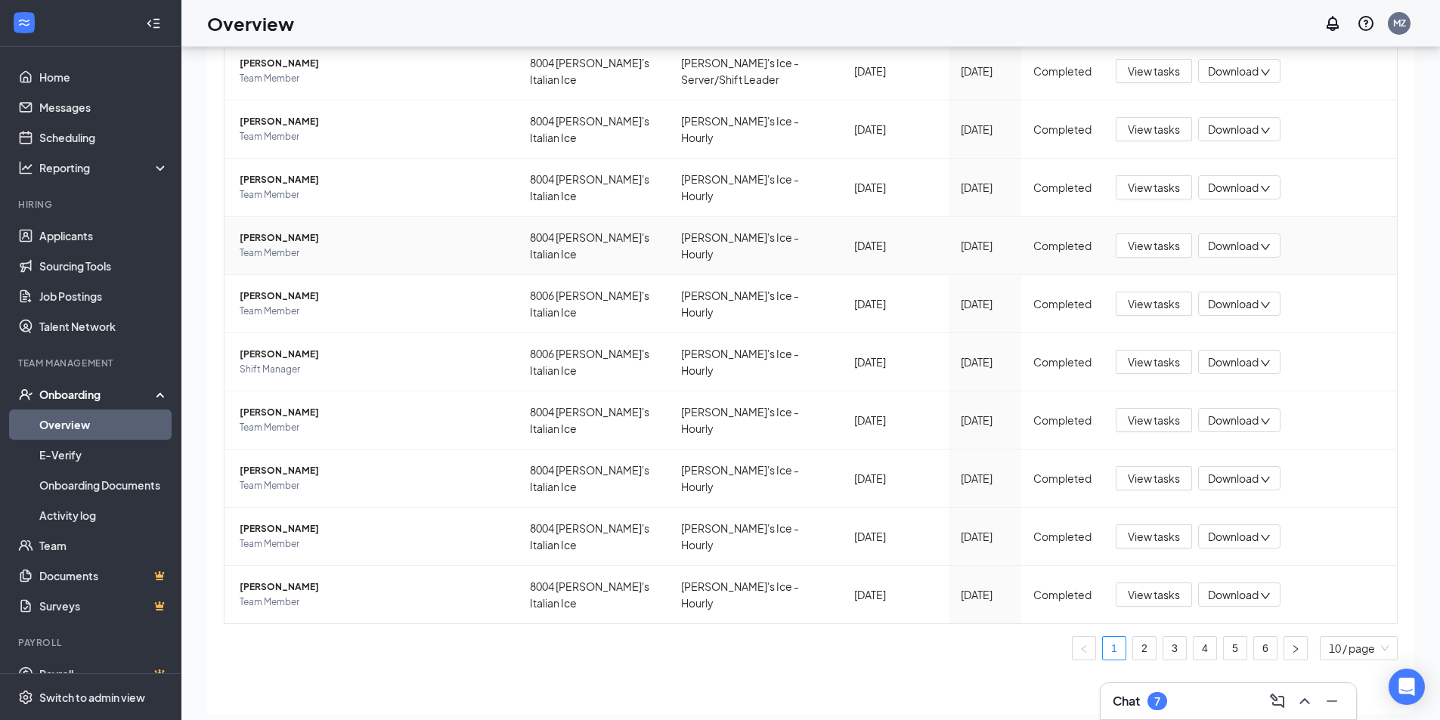
scroll to position [68, 0]
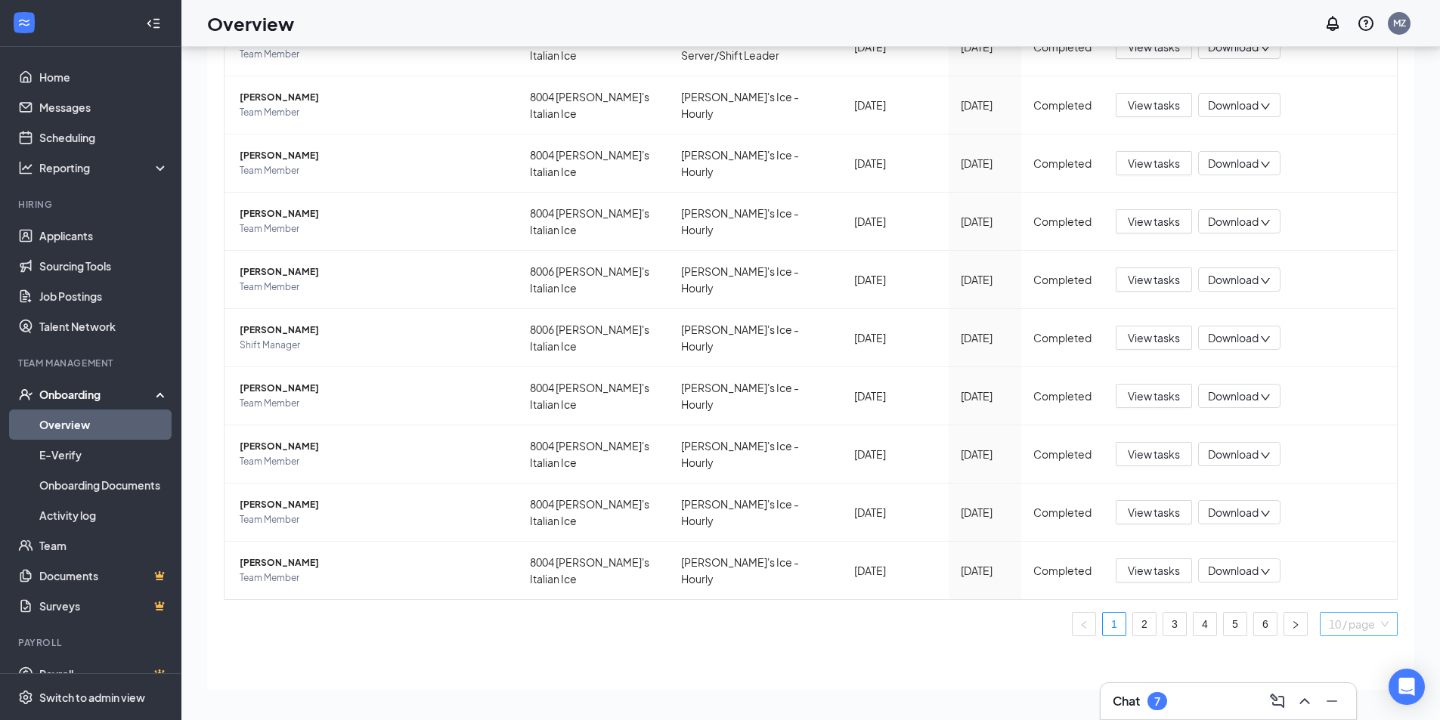
click at [1336, 625] on span "10 / page" at bounding box center [1359, 624] width 60 height 23
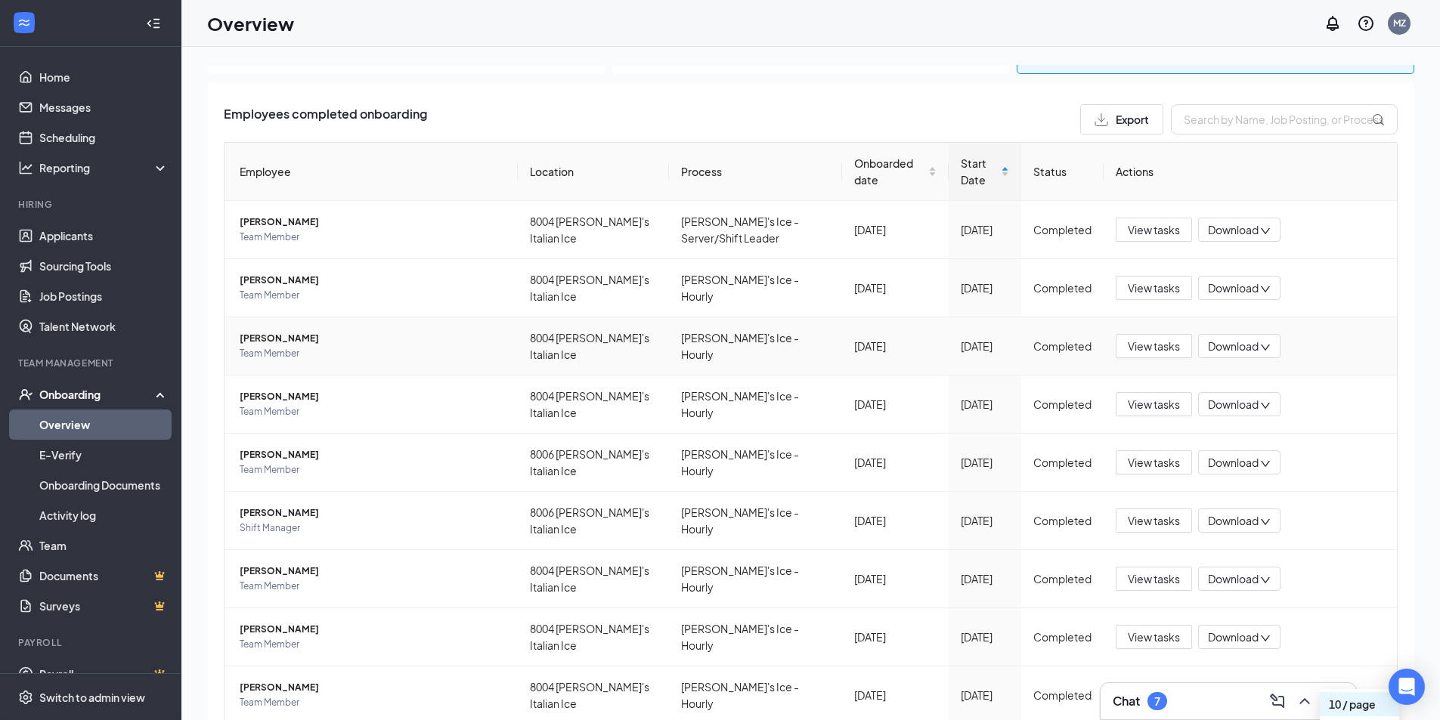
scroll to position [0, 0]
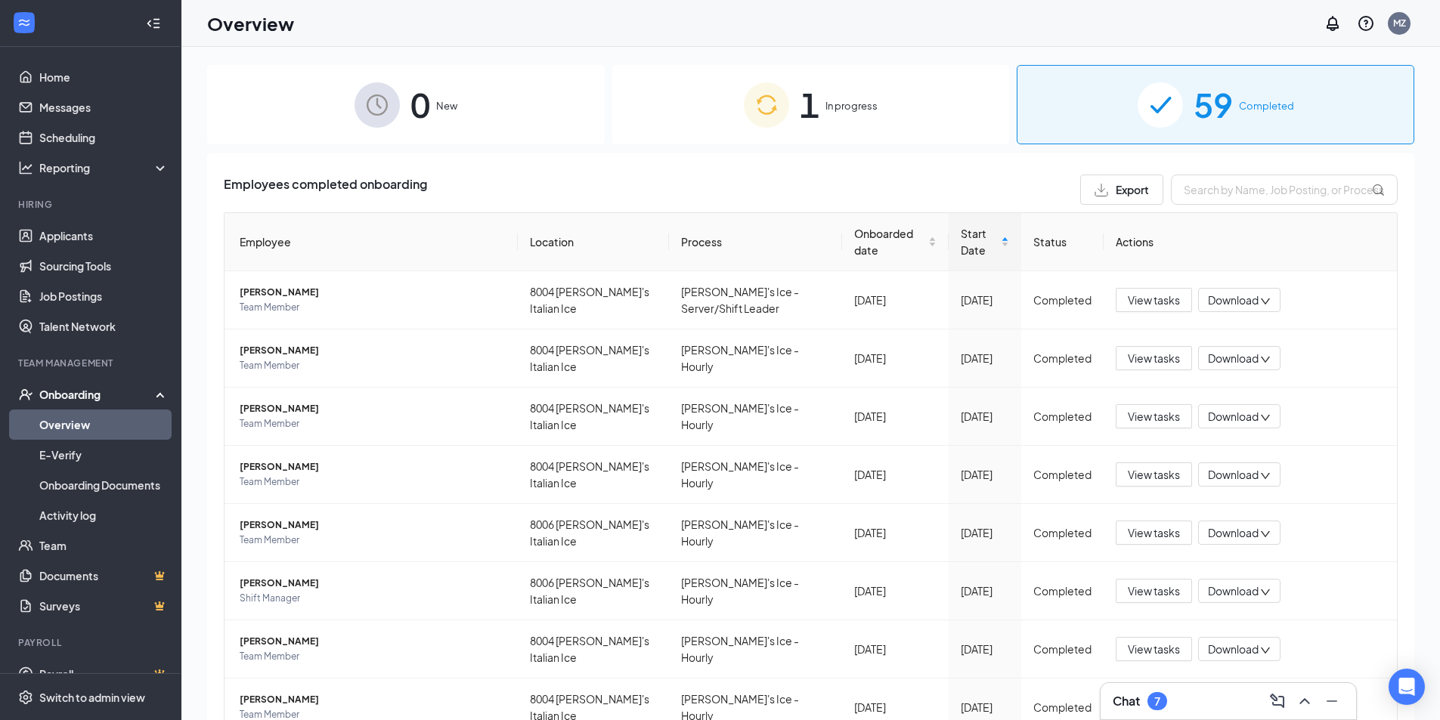
click at [962, 153] on div "0 New 1 In progress 59 Completed Employees completed onboarding Export Employee…" at bounding box center [810, 417] width 1207 height 705
click at [1256, 200] on input "text" at bounding box center [1284, 190] width 227 height 30
type input "th"
